Goal: Task Accomplishment & Management: Manage account settings

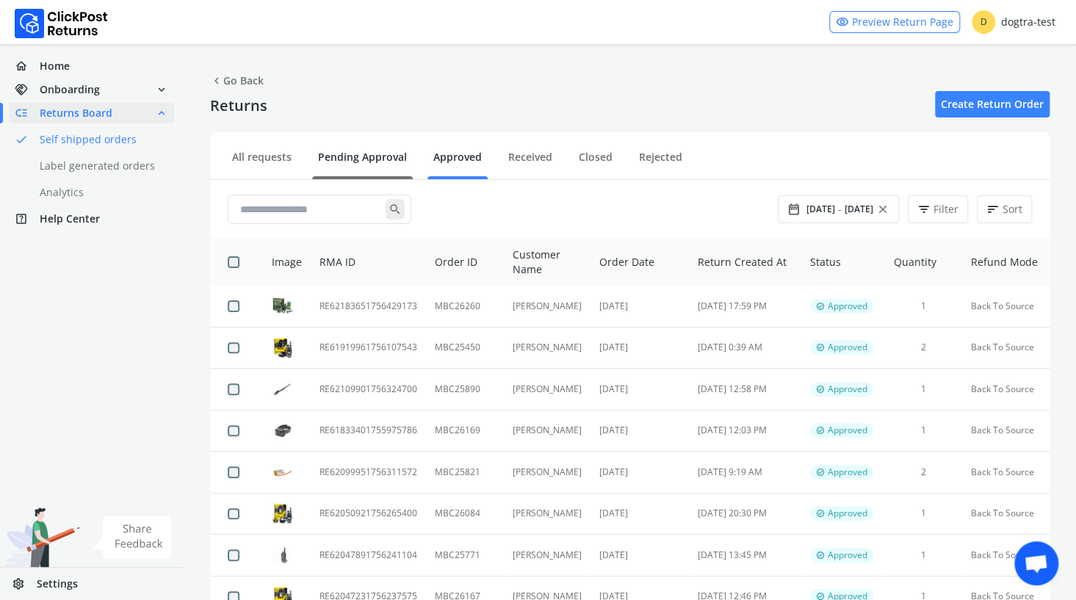
click at [381, 155] on link "Pending Approval" at bounding box center [362, 163] width 101 height 26
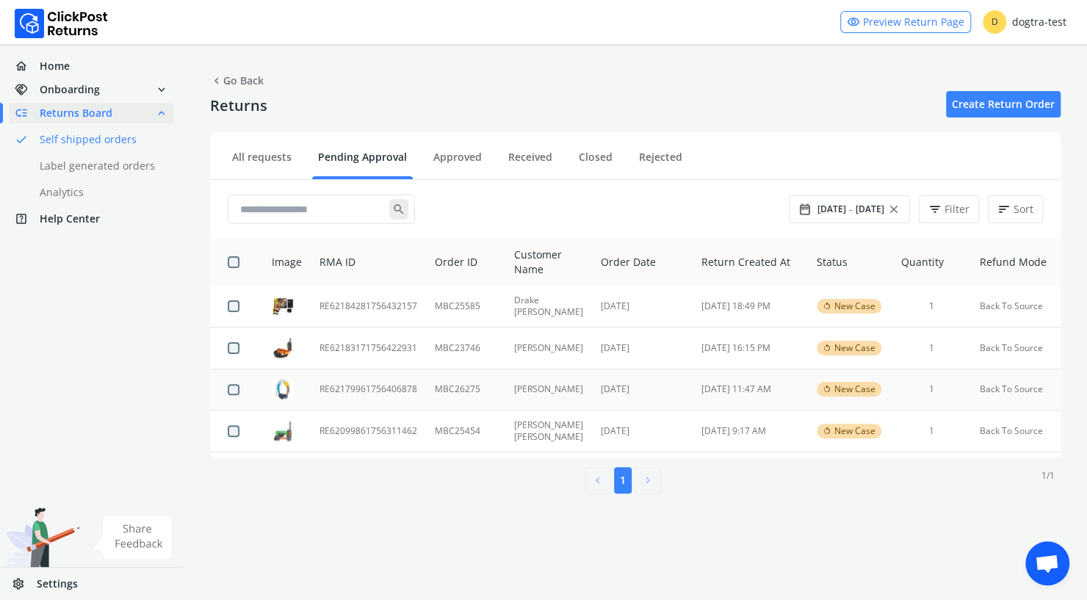
click at [348, 384] on td "RE62179961756406878" at bounding box center [368, 390] width 115 height 42
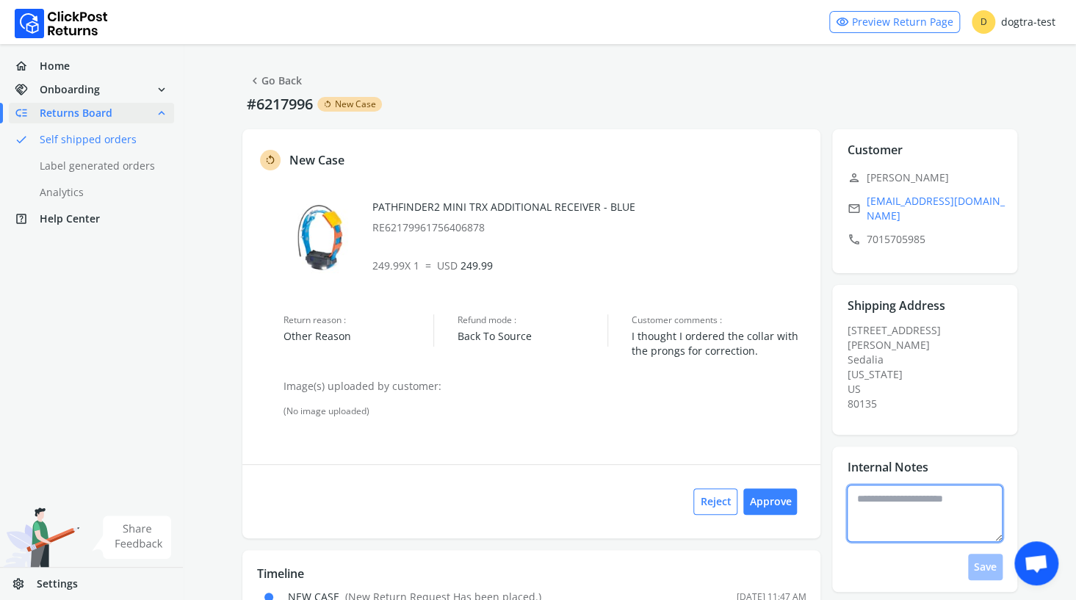
click at [919, 485] on textarea at bounding box center [925, 513] width 156 height 57
type textarea "*"
type textarea "**********"
click at [985, 554] on button "Save" at bounding box center [985, 567] width 35 height 26
click at [770, 497] on button "Approve" at bounding box center [771, 502] width 54 height 26
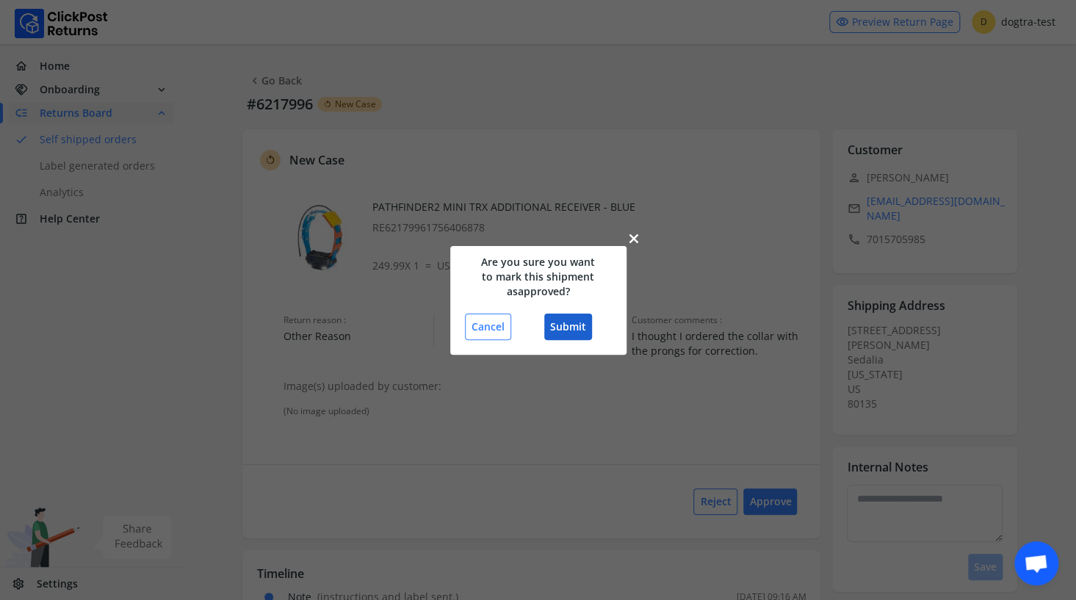
click at [562, 328] on button "Submit" at bounding box center [568, 327] width 48 height 26
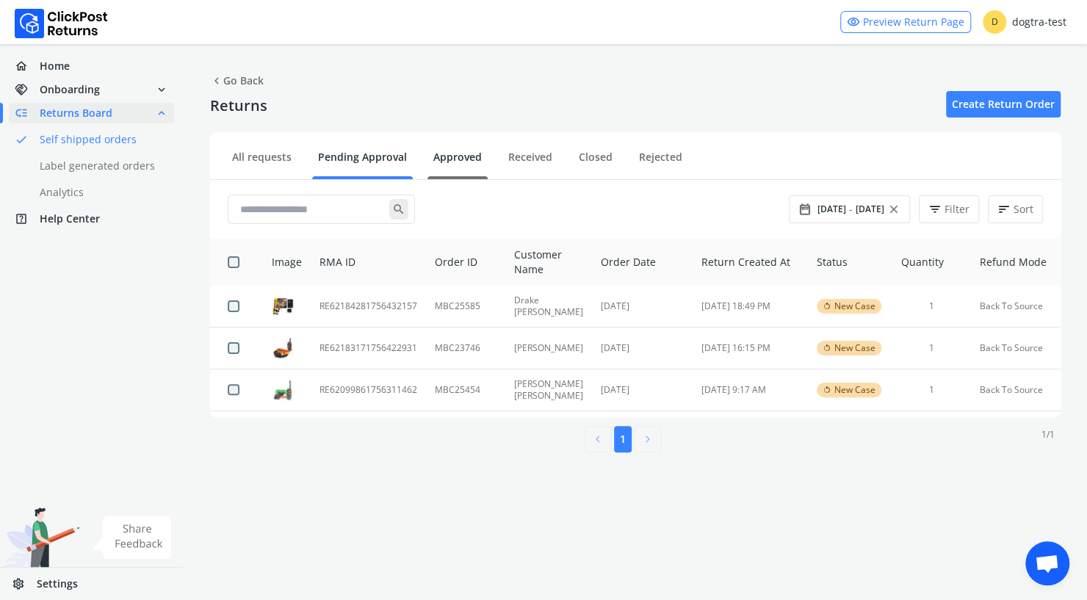
click at [454, 156] on link "Approved" at bounding box center [458, 163] width 60 height 26
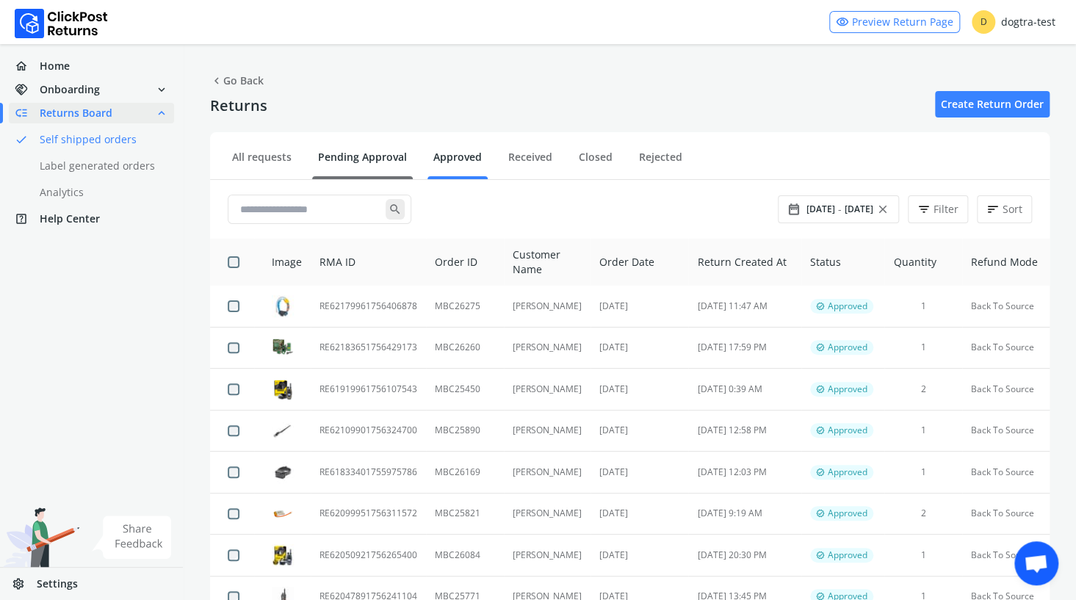
click at [344, 154] on link "Pending Approval" at bounding box center [362, 163] width 101 height 26
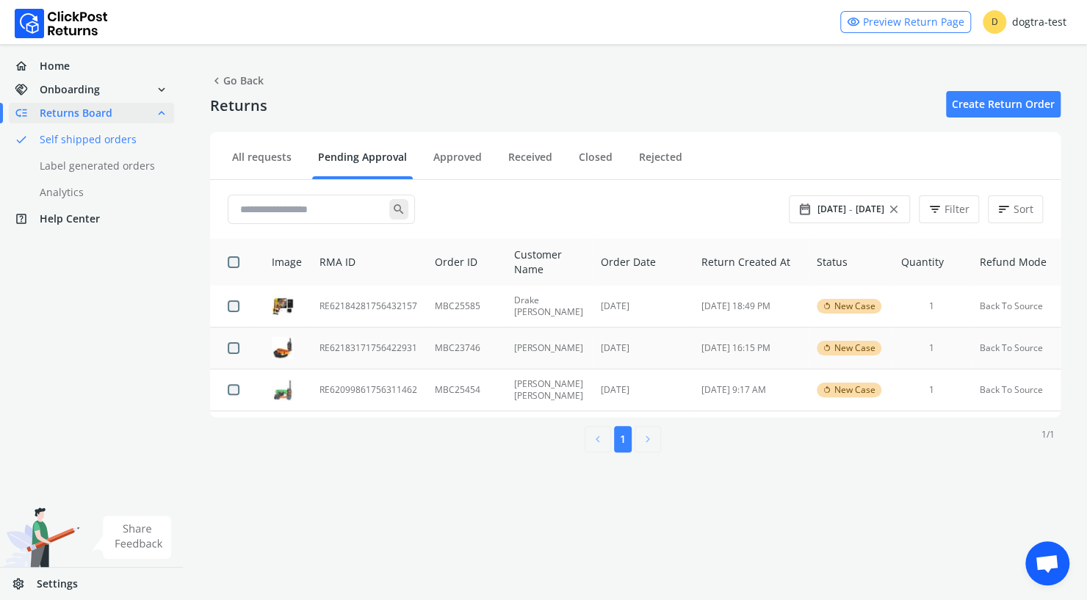
click at [380, 348] on td "RE62183171756422931" at bounding box center [368, 349] width 115 height 42
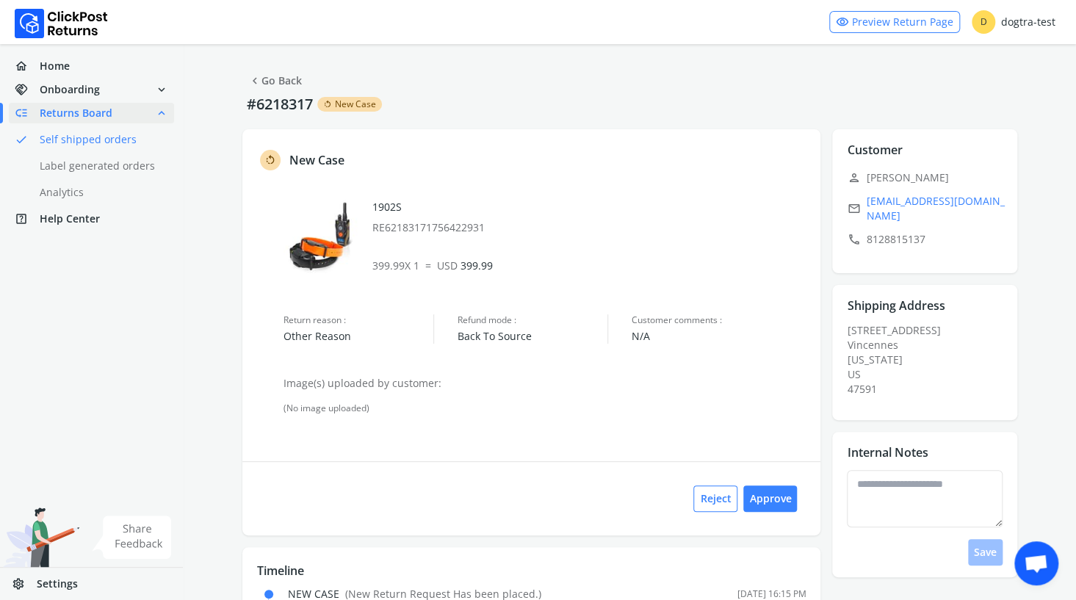
click at [276, 79] on link "chevron_left Go Back" at bounding box center [275, 81] width 54 height 21
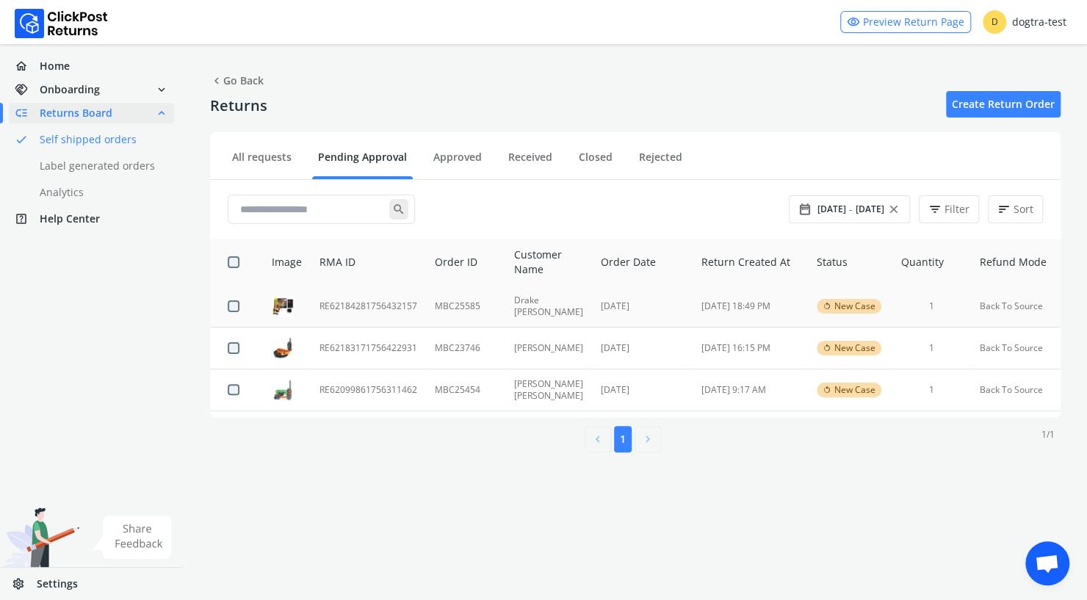
click at [353, 308] on td "RE62184281756432157" at bounding box center [368, 307] width 115 height 42
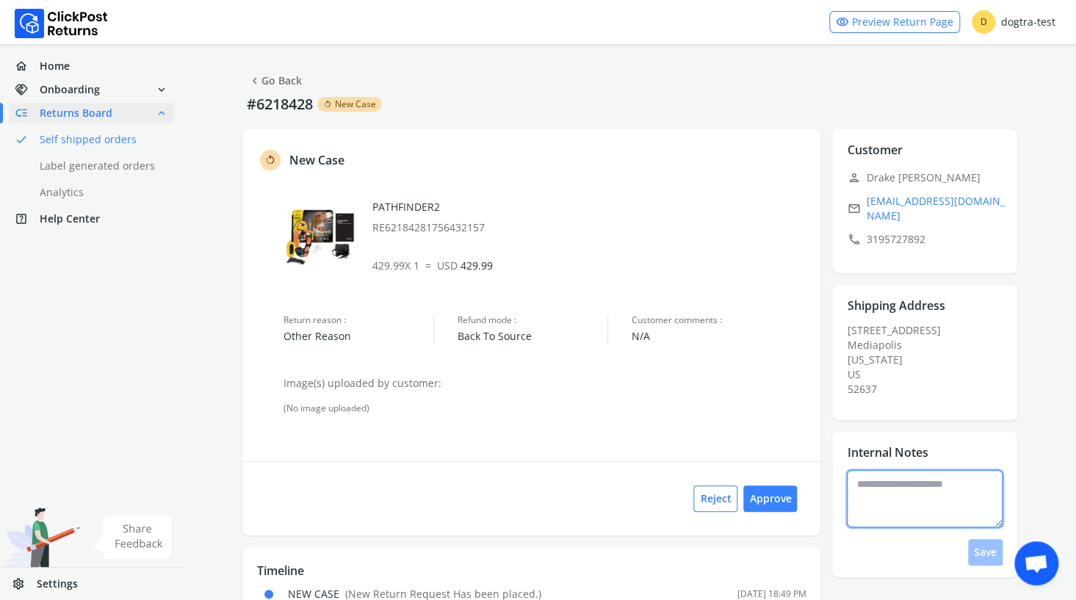
click at [895, 482] on textarea at bounding box center [925, 498] width 156 height 57
type textarea "**********"
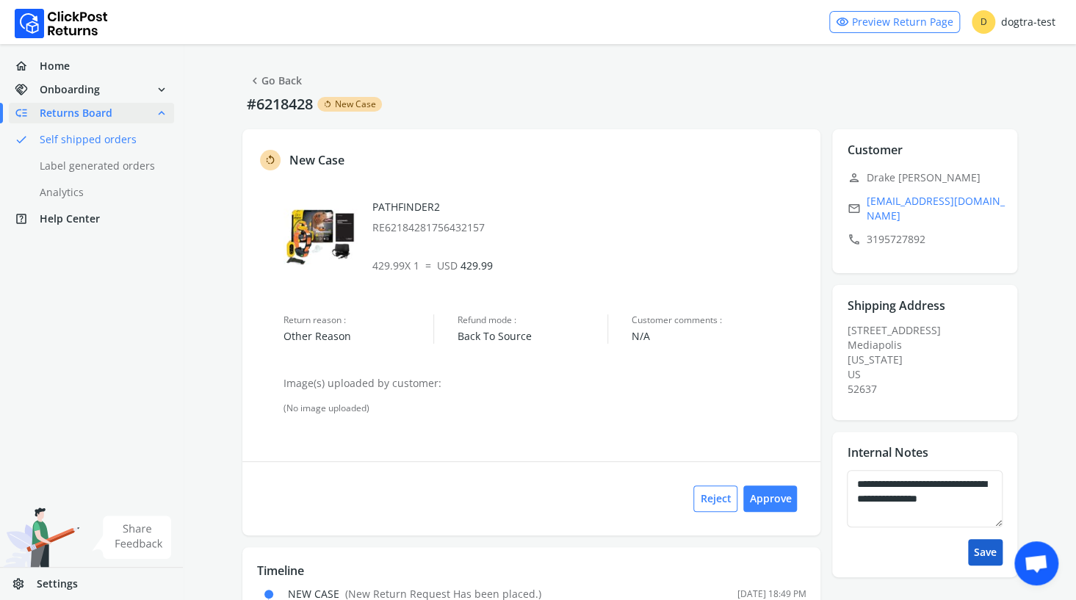
click at [985, 539] on button "Save" at bounding box center [985, 552] width 35 height 26
click at [285, 81] on link "chevron_left Go Back" at bounding box center [275, 81] width 54 height 21
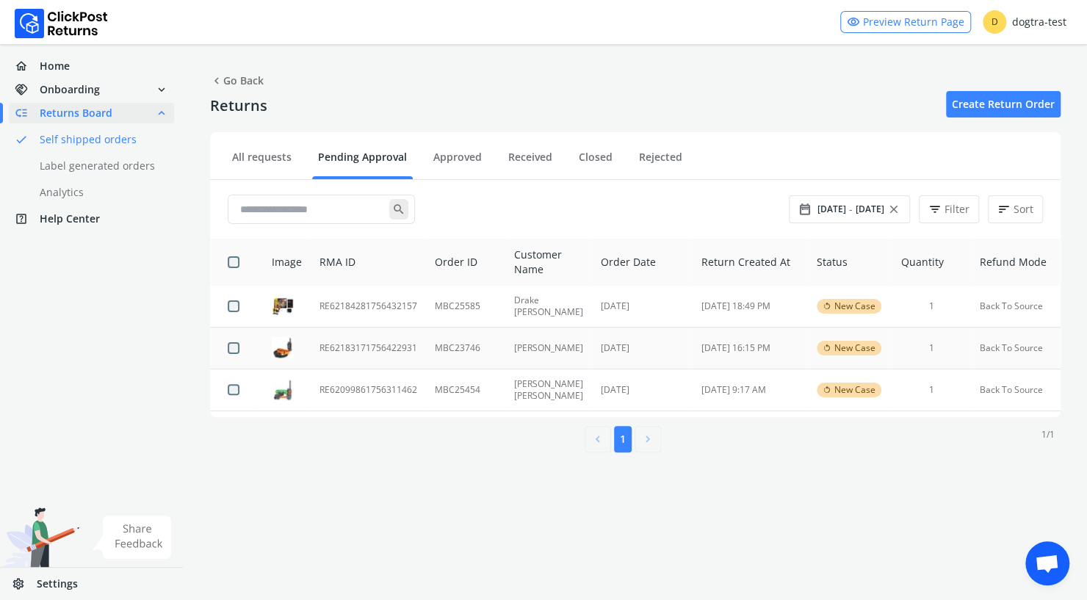
click at [345, 348] on td "RE62183171756422931" at bounding box center [368, 349] width 115 height 42
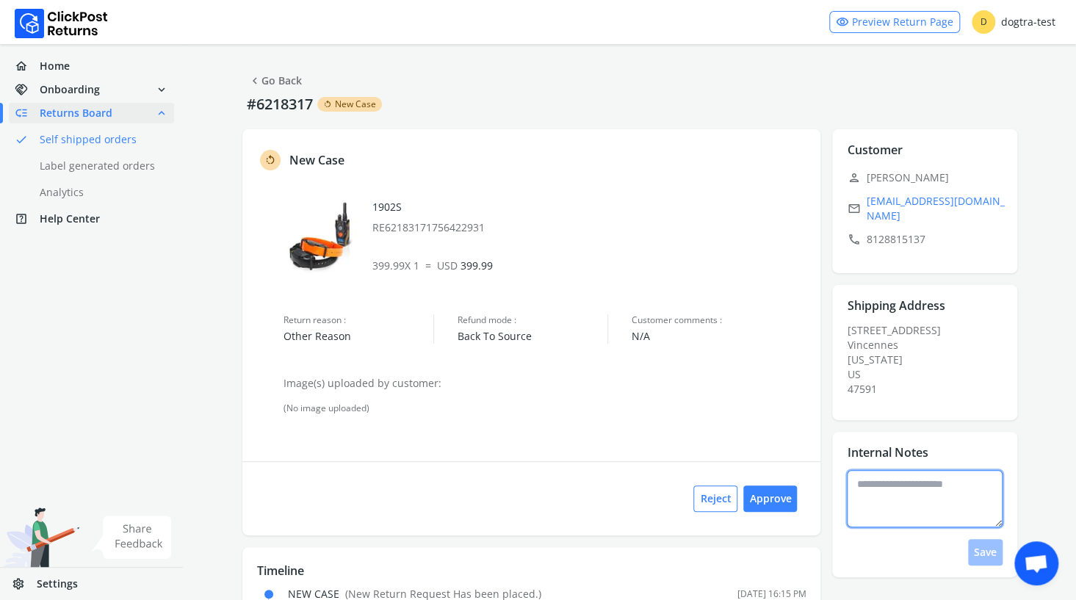
click at [868, 483] on textarea at bounding box center [925, 498] width 156 height 57
type textarea "*"
type textarea "**********"
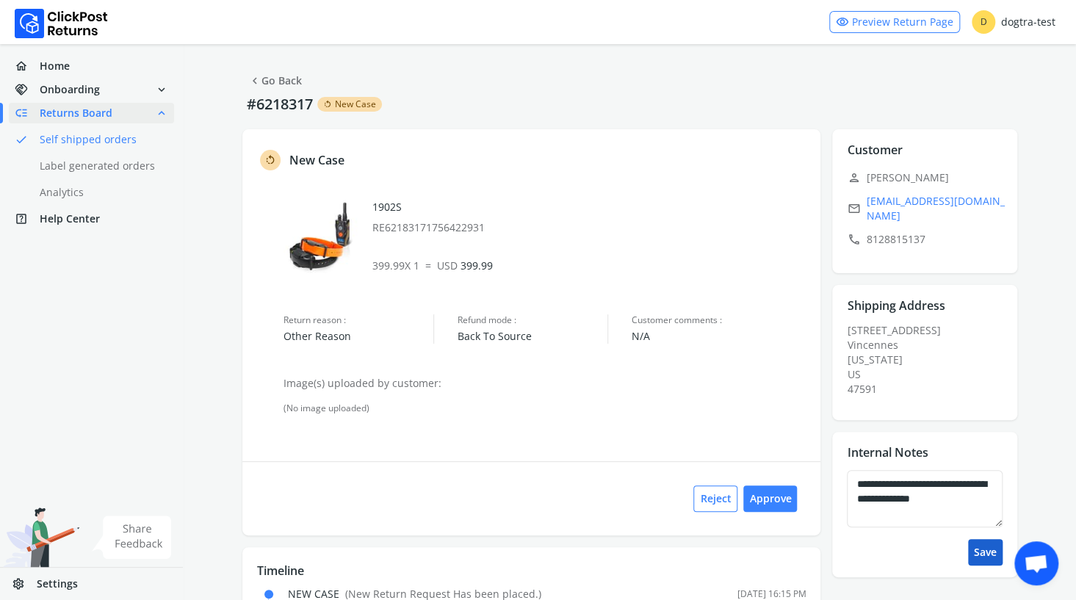
click at [989, 544] on button "Save" at bounding box center [985, 552] width 35 height 26
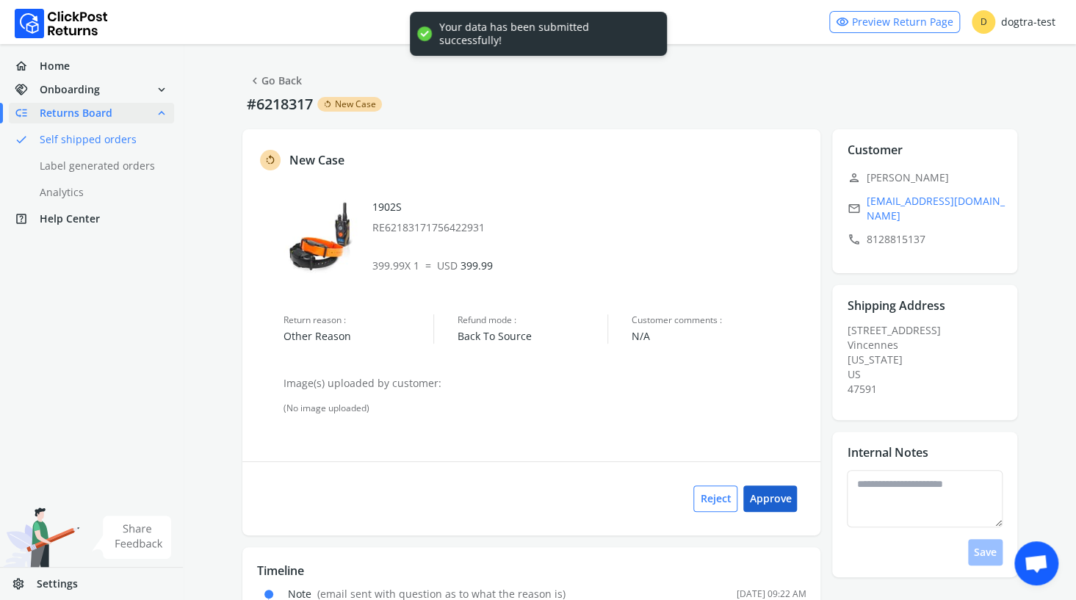
click at [777, 498] on button "Approve" at bounding box center [771, 499] width 54 height 26
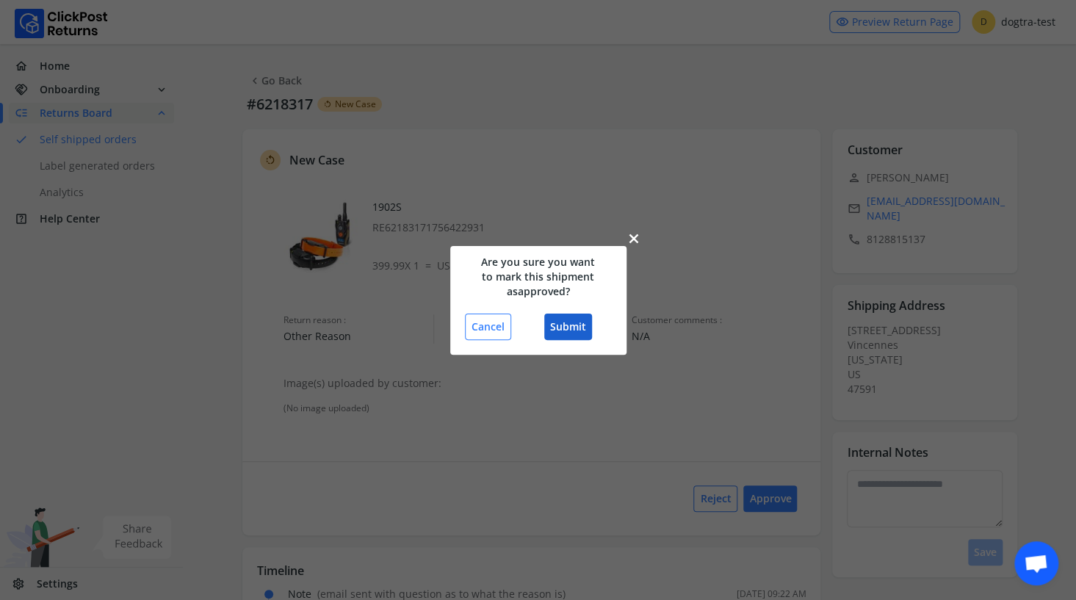
click at [580, 326] on button "Submit" at bounding box center [568, 327] width 48 height 26
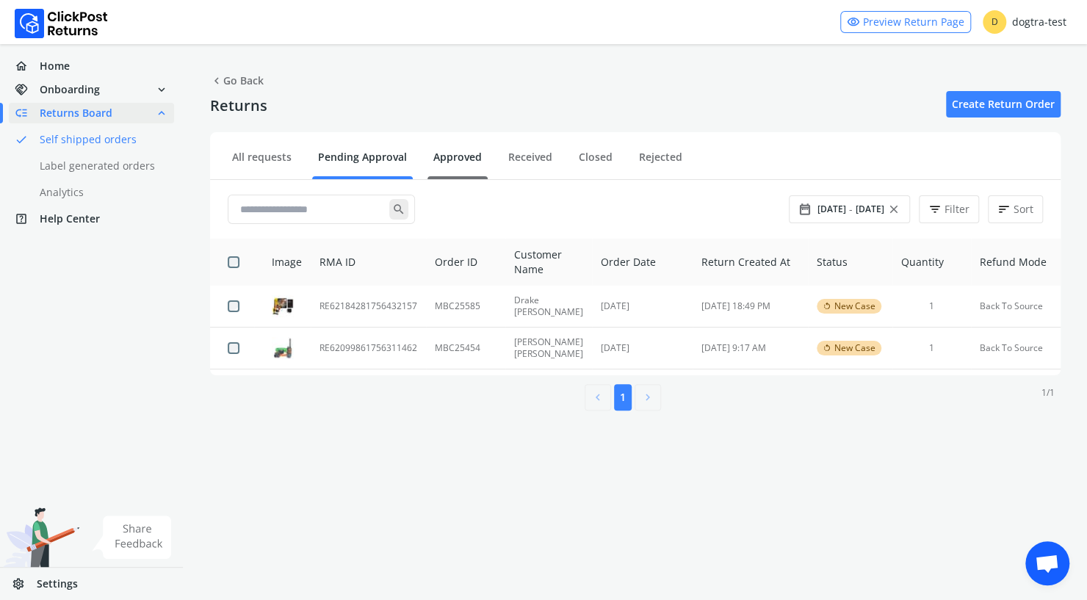
click at [465, 154] on link "Approved" at bounding box center [458, 163] width 60 height 26
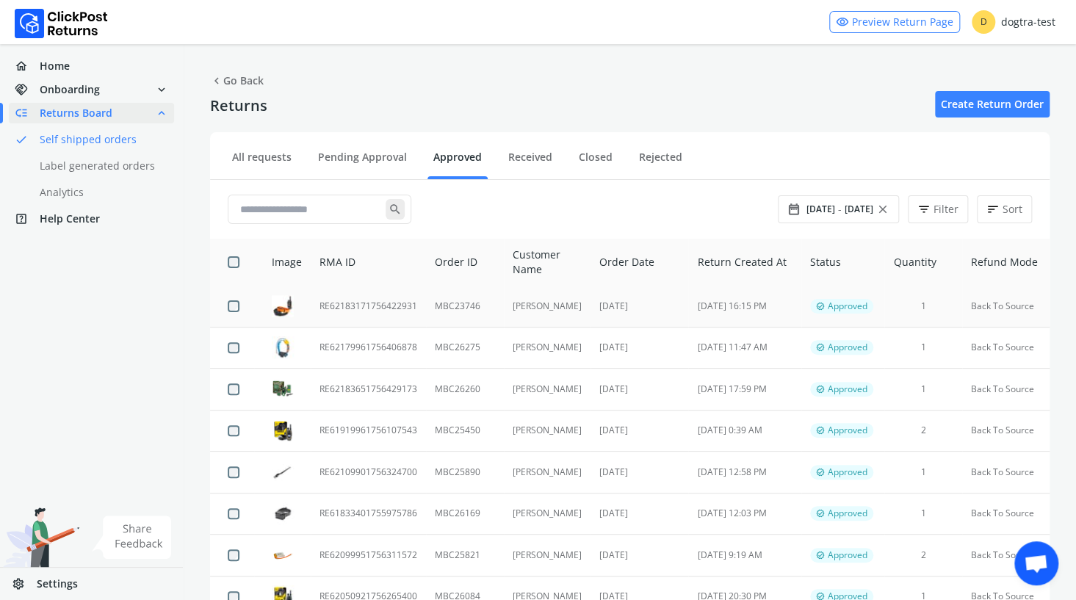
click at [398, 303] on td "RE62183171756422931" at bounding box center [368, 306] width 115 height 41
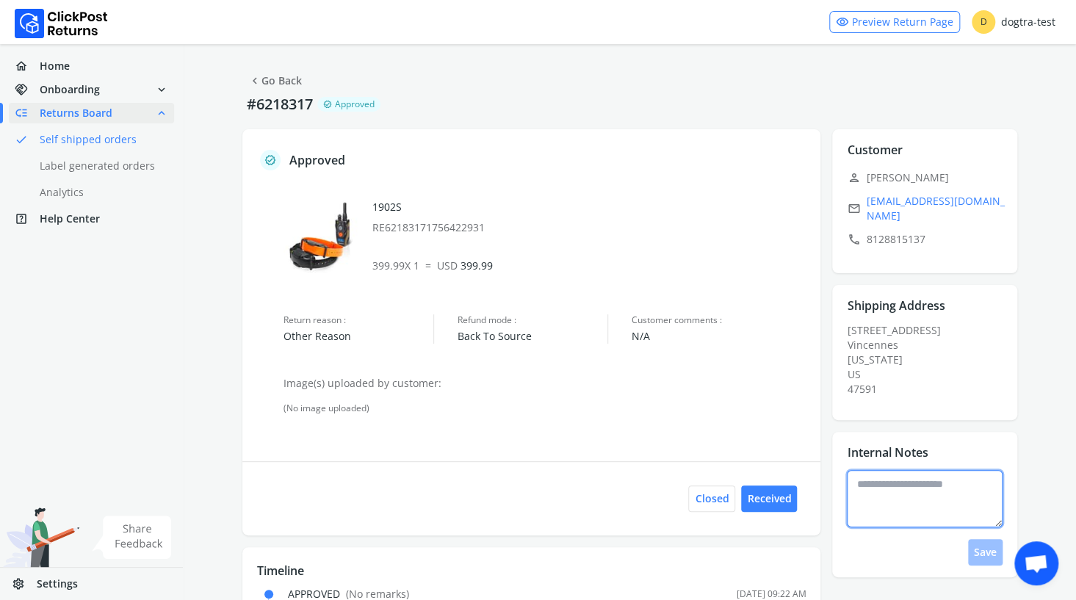
click at [891, 491] on textarea at bounding box center [925, 498] width 156 height 57
type textarea "**********"
click at [985, 547] on button "Save" at bounding box center [985, 552] width 35 height 26
click at [285, 82] on link "chevron_left Go Back" at bounding box center [275, 81] width 54 height 21
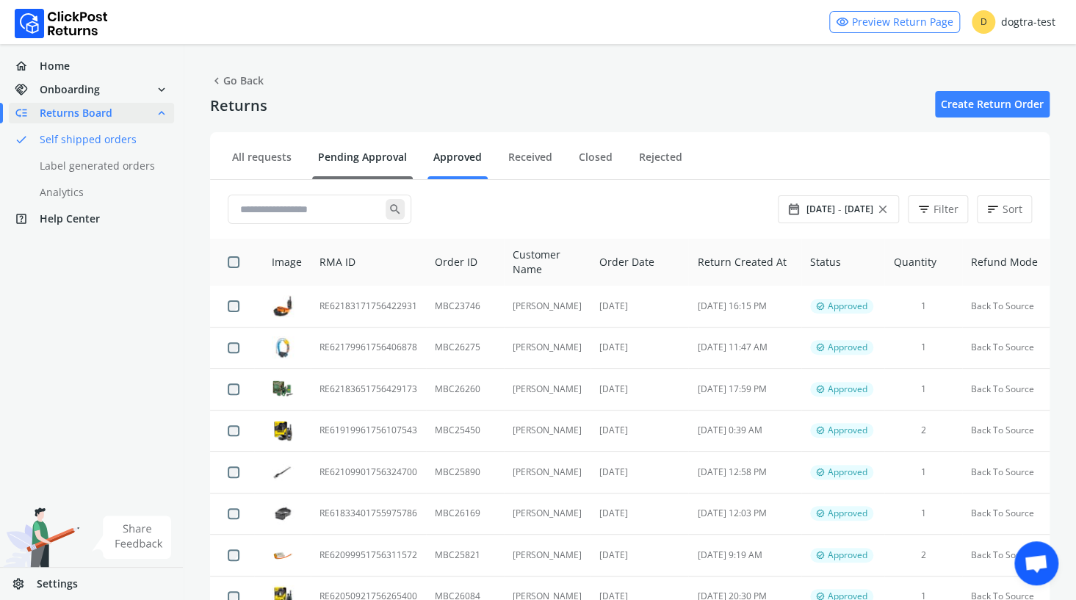
click at [370, 158] on link "Pending Approval" at bounding box center [362, 163] width 101 height 26
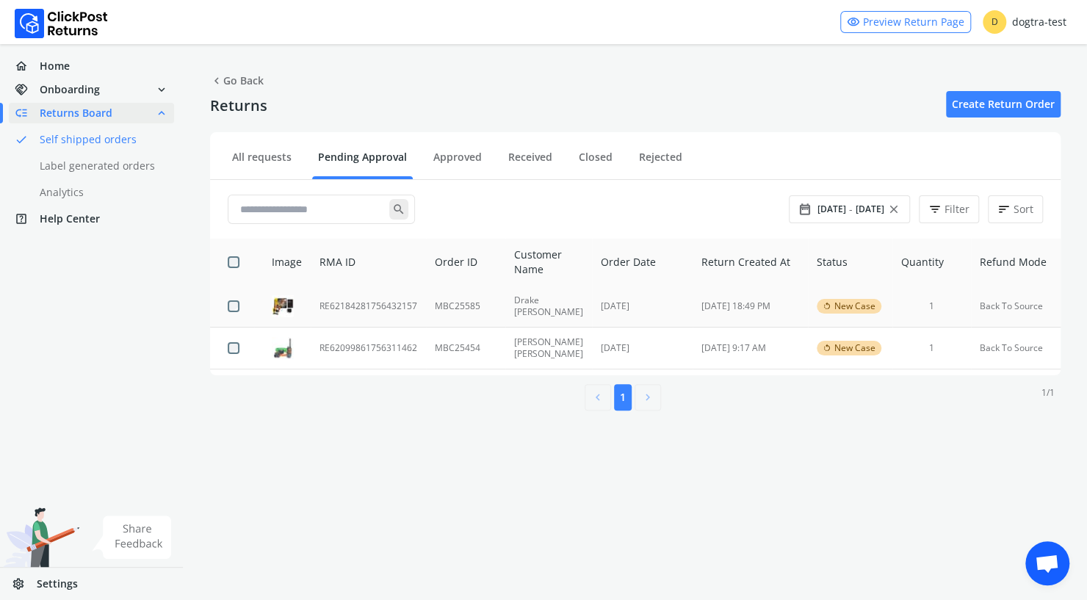
click at [378, 305] on td "RE62184281756432157" at bounding box center [368, 307] width 115 height 42
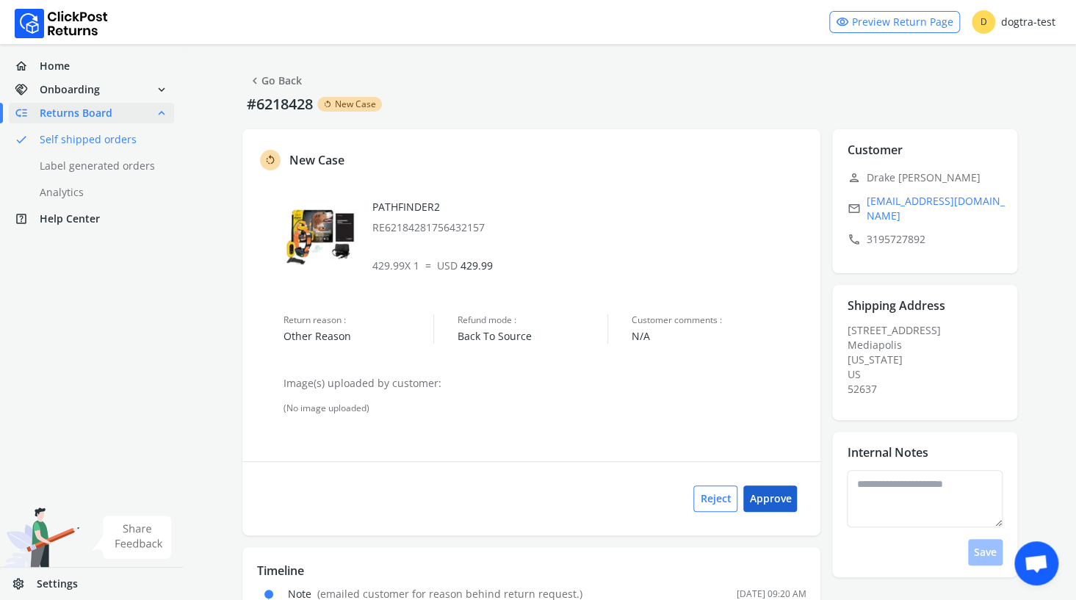
click at [760, 499] on button "Approve" at bounding box center [771, 499] width 54 height 26
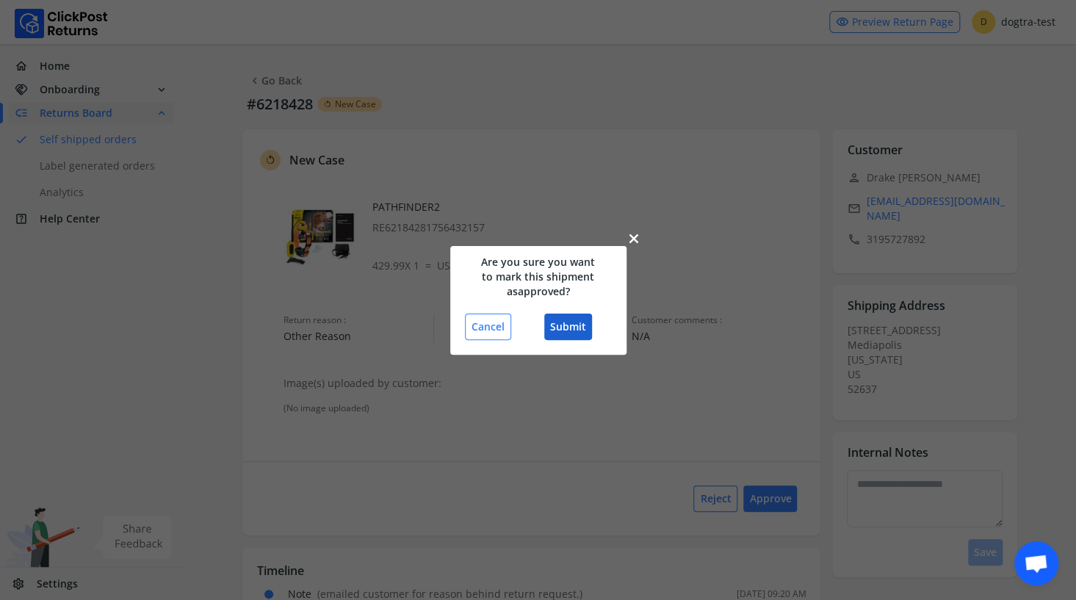
click at [567, 328] on button "Submit" at bounding box center [568, 327] width 48 height 26
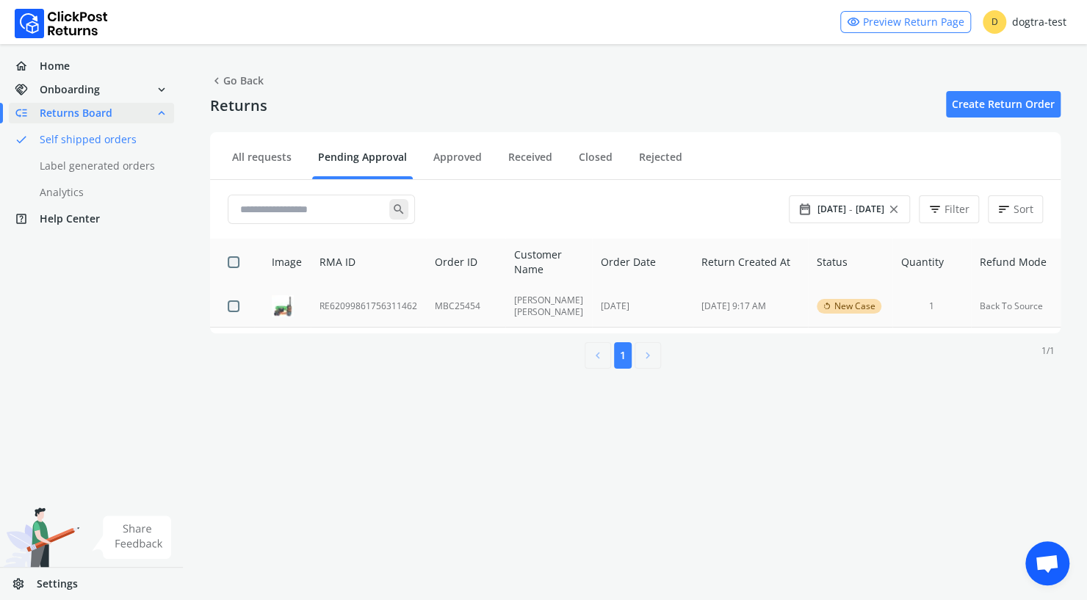
click at [358, 307] on td "RE62099861756311462" at bounding box center [368, 307] width 115 height 42
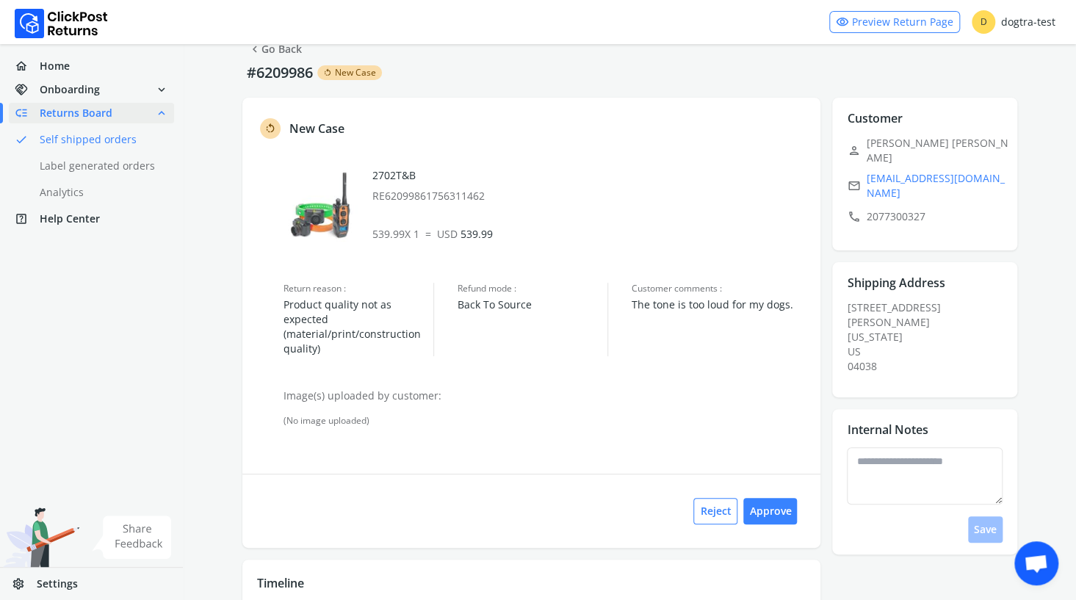
scroll to position [24, 0]
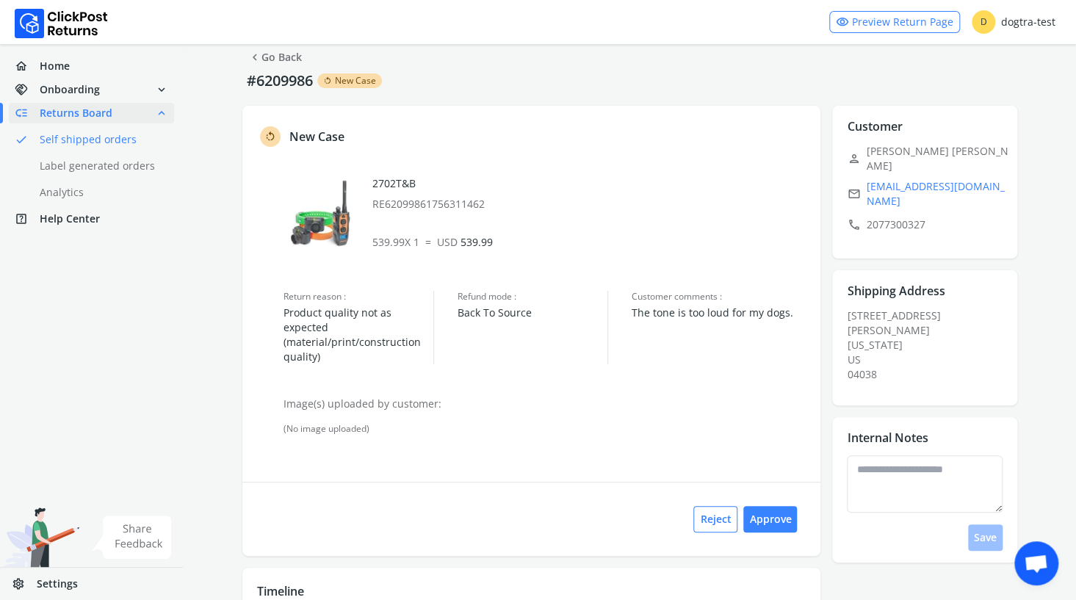
click at [94, 115] on span "Returns Board" at bounding box center [76, 113] width 73 height 15
